Goal: Task Accomplishment & Management: Complete application form

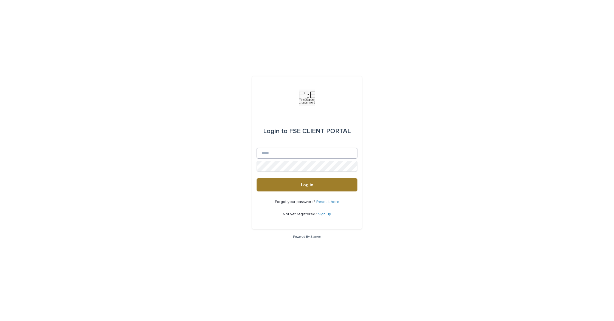
type input "**********"
click at [295, 187] on button "Log in" at bounding box center [306, 184] width 101 height 13
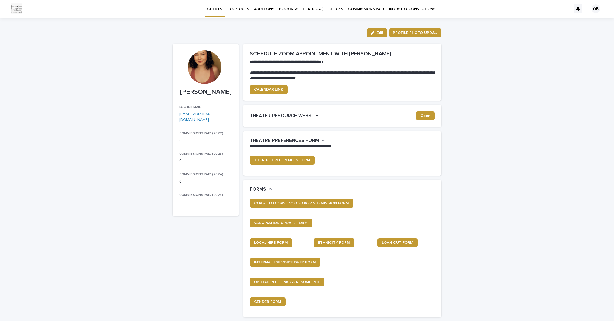
click at [240, 8] on p "BOOK OUTS" at bounding box center [238, 6] width 22 height 12
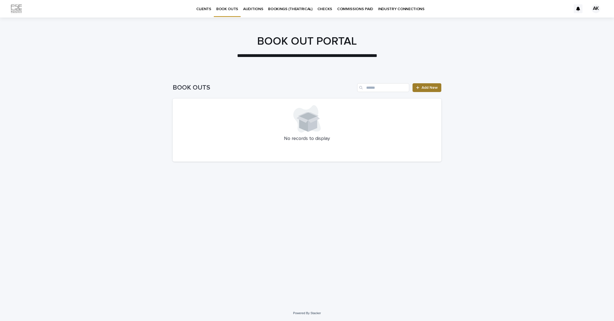
click at [430, 85] on link "Add New" at bounding box center [426, 87] width 29 height 9
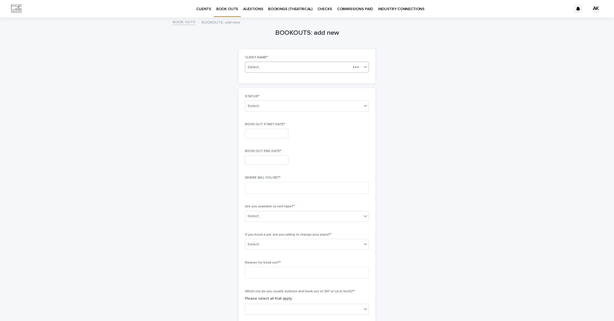
click at [270, 68] on div "Select..." at bounding box center [297, 67] width 105 height 7
click at [287, 77] on div "Anh-Mai Kearney" at bounding box center [306, 78] width 123 height 10
click at [284, 107] on div "Select..." at bounding box center [303, 106] width 116 height 9
click at [284, 118] on div "CURRENT BOOK OUT" at bounding box center [306, 117] width 123 height 10
click at [275, 132] on input "text" at bounding box center [266, 134] width 43 height 10
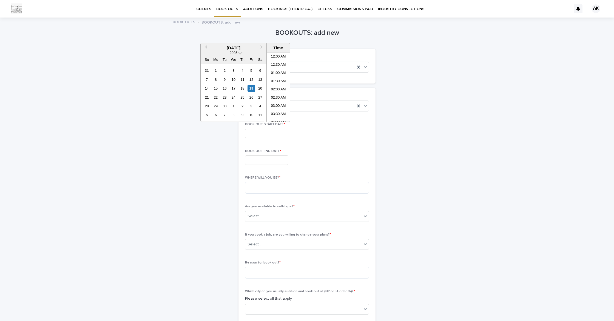
scroll to position [109, 0]
click at [261, 47] on span "Next Month" at bounding box center [261, 47] width 0 height 7
click at [261, 78] on div "11" at bounding box center [259, 79] width 7 height 7
type input "**********"
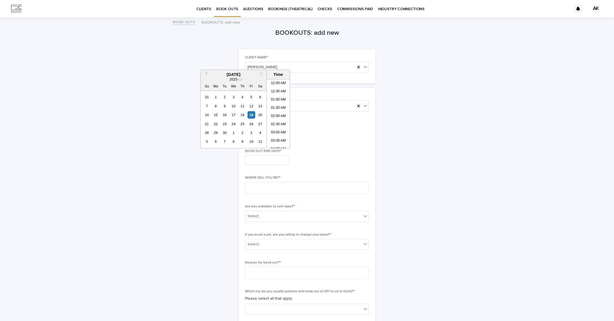
click at [278, 163] on input "text" at bounding box center [266, 160] width 43 height 10
click at [261, 74] on span "Next Month" at bounding box center [261, 74] width 0 height 7
click at [205, 115] on div "12" at bounding box center [206, 114] width 7 height 7
type input "**********"
click at [205, 113] on div "12" at bounding box center [206, 114] width 7 height 7
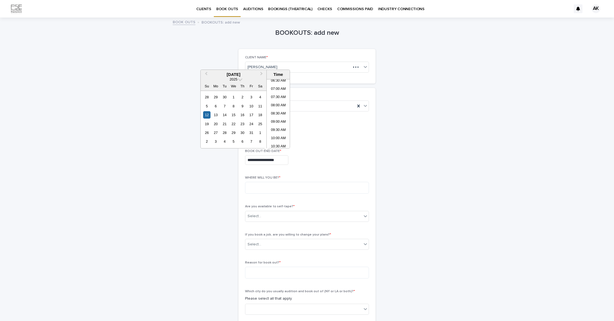
click at [335, 163] on div "**********" at bounding box center [307, 160] width 124 height 10
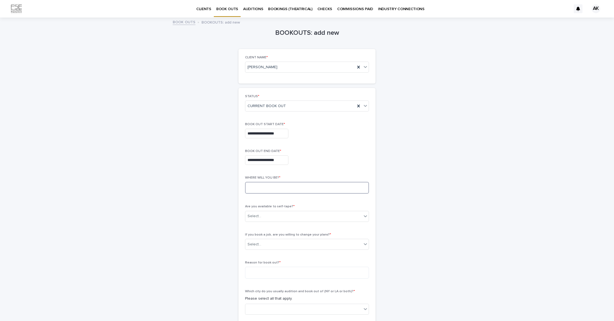
click at [310, 185] on textarea at bounding box center [307, 188] width 124 height 12
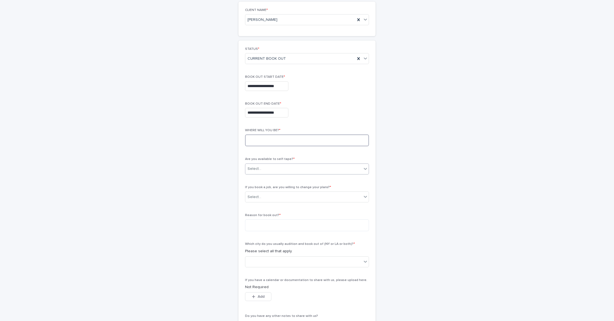
scroll to position [41, 0]
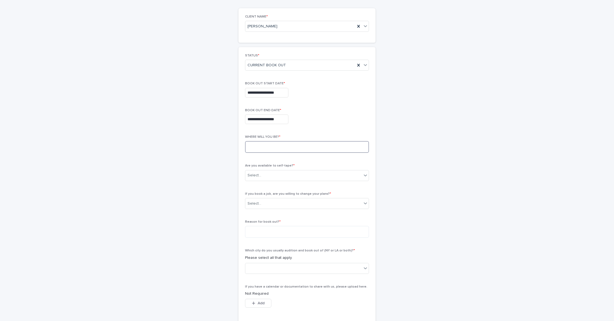
type textarea "*"
type textarea "*****"
click at [274, 173] on div "Select..." at bounding box center [303, 175] width 116 height 9
click at [270, 185] on div "YES" at bounding box center [306, 186] width 123 height 10
click at [269, 204] on div "Select..." at bounding box center [303, 203] width 116 height 9
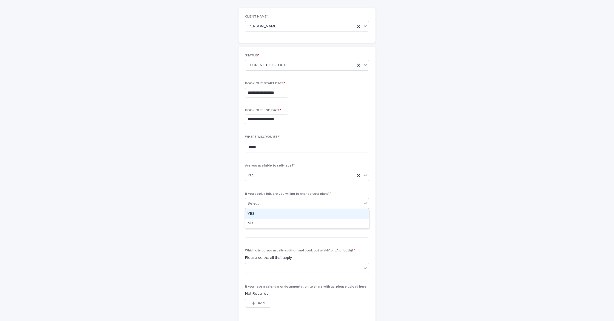
click at [266, 212] on div "YES" at bounding box center [306, 214] width 123 height 10
click at [265, 230] on textarea at bounding box center [307, 232] width 124 height 12
type textarea "**********"
click at [319, 270] on div at bounding box center [303, 268] width 116 height 9
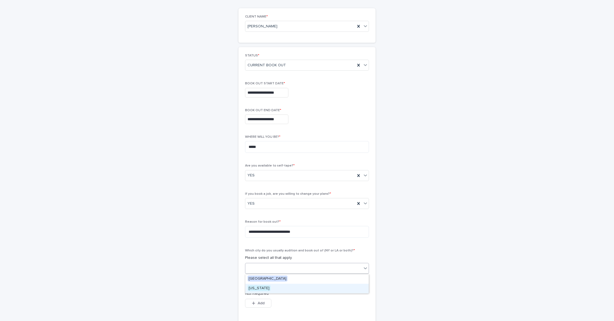
click at [275, 288] on div "New York" at bounding box center [306, 289] width 123 height 10
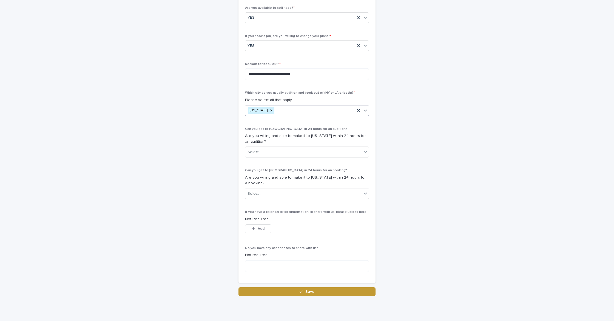
scroll to position [216, 0]
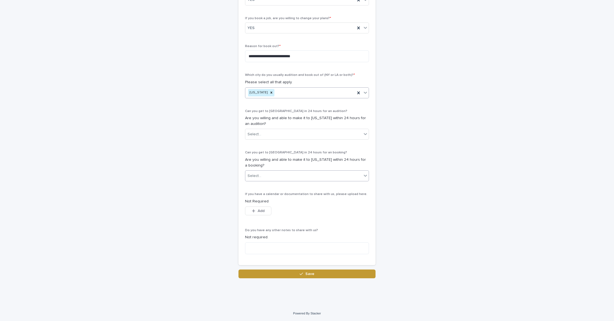
click at [304, 178] on div "Select..." at bounding box center [303, 176] width 116 height 9
click at [291, 184] on div "YES" at bounding box center [306, 187] width 123 height 10
click at [277, 251] on textarea at bounding box center [307, 248] width 124 height 12
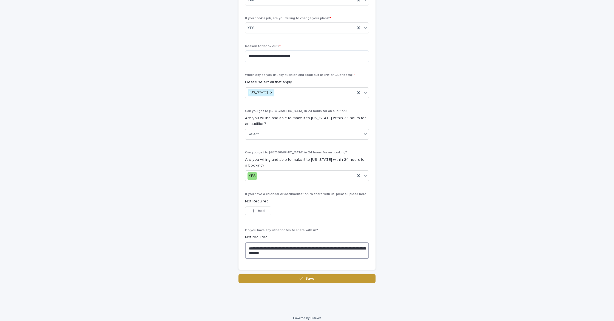
scroll to position [0, 0]
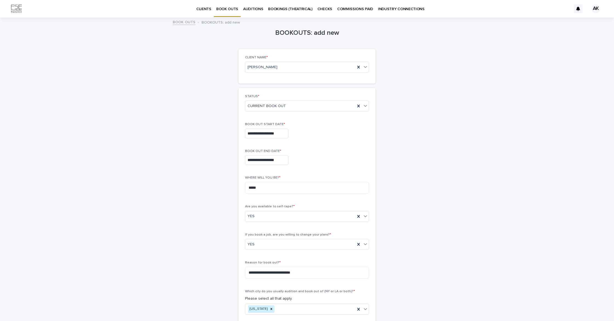
type textarea "**********"
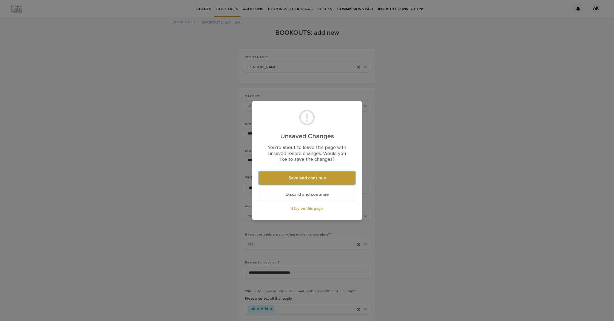
click at [319, 195] on span "Discard and continue" at bounding box center [307, 194] width 43 height 4
